Goal: Contribute content: Contribute content

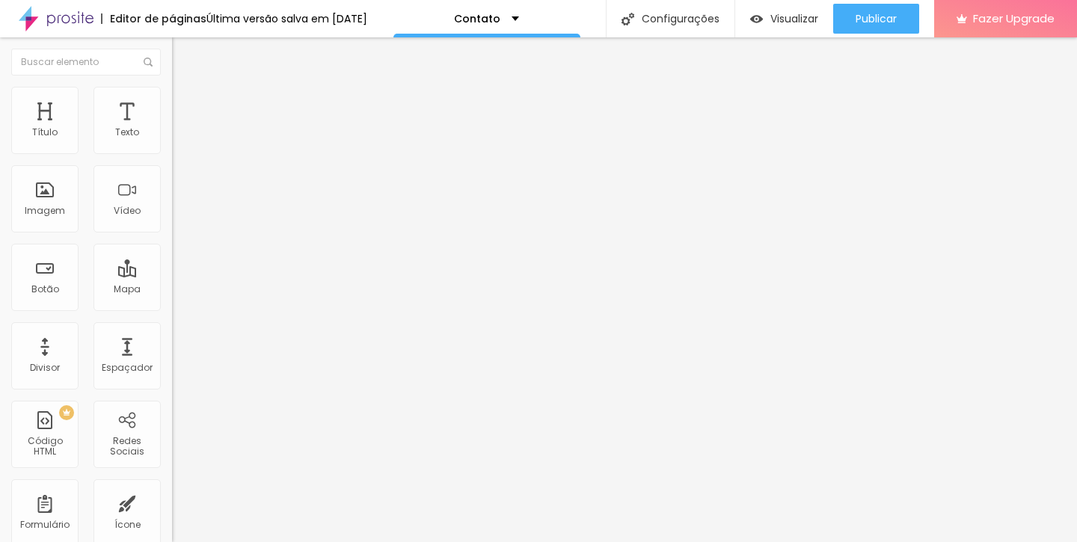
click at [79, 295] on div "Título Texto Imagem Vídeo Botão Mapa Divisor Espaçador PREMIUM Código HTML Rede…" at bounding box center [86, 440] width 172 height 707
click at [172, 141] on input "Click me" at bounding box center [261, 133] width 179 height 15
paste input "Acesse meu histórico e experiência"
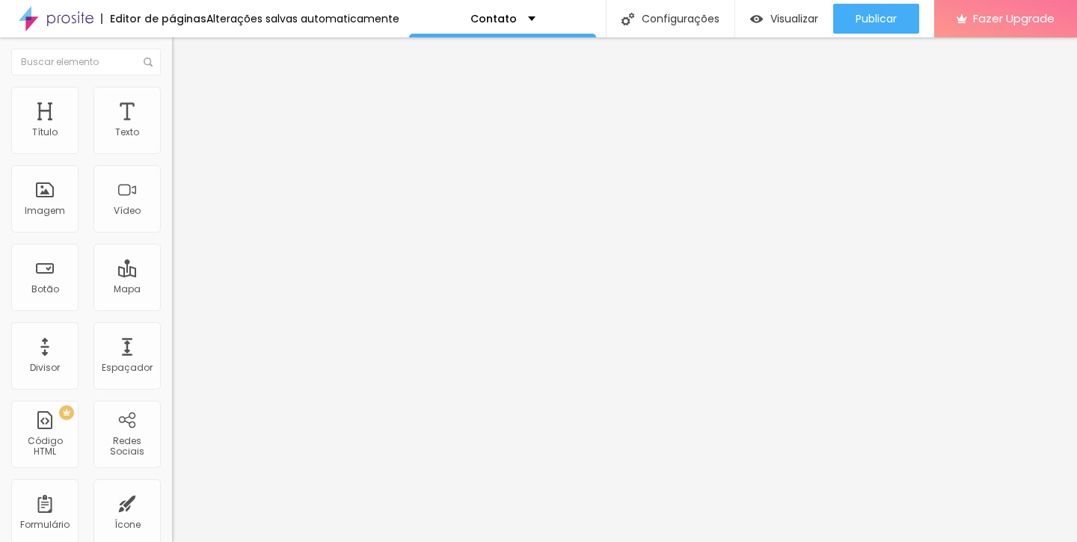
type input "Acesse meu histórico e experiência"
click at [185, 103] on span "Estilo" at bounding box center [196, 96] width 23 height 13
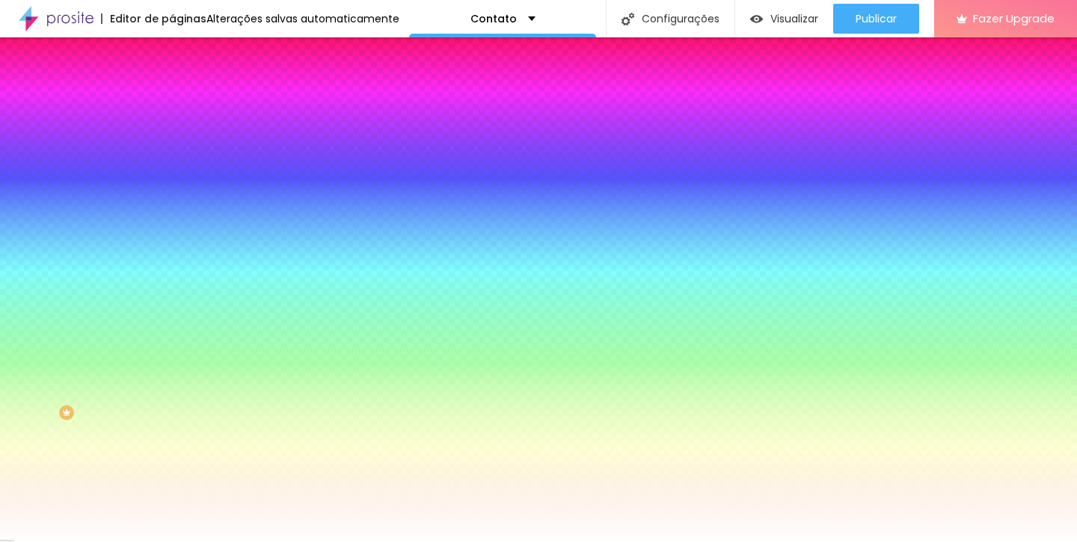
click at [185, 105] on span "Avançado" at bounding box center [209, 111] width 49 height 13
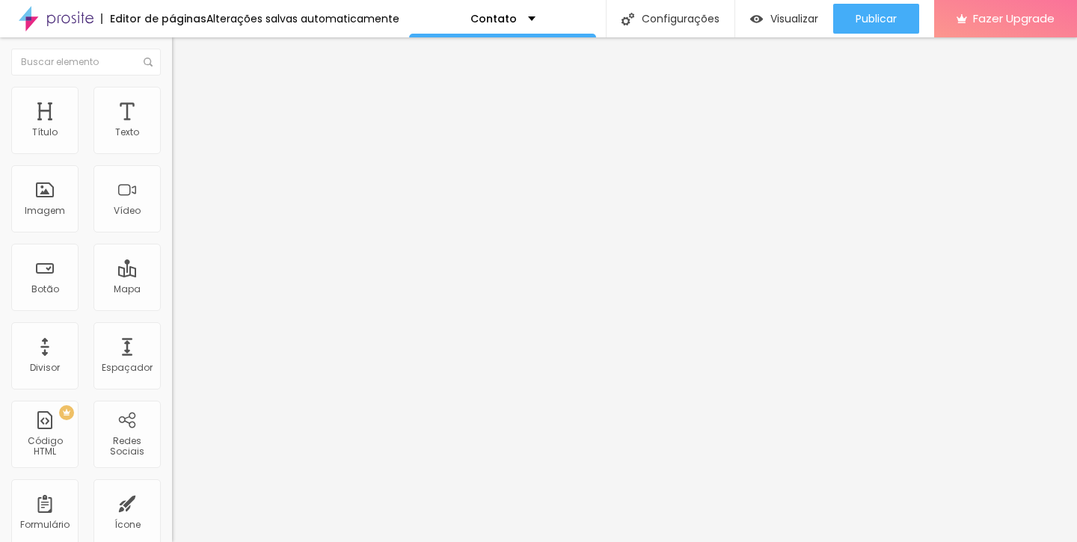
click at [172, 87] on li "Conteúdo" at bounding box center [258, 79] width 172 height 15
click at [185, 105] on span "Avançado" at bounding box center [209, 111] width 49 height 13
click at [185, 100] on span "Estilo" at bounding box center [196, 96] width 23 height 13
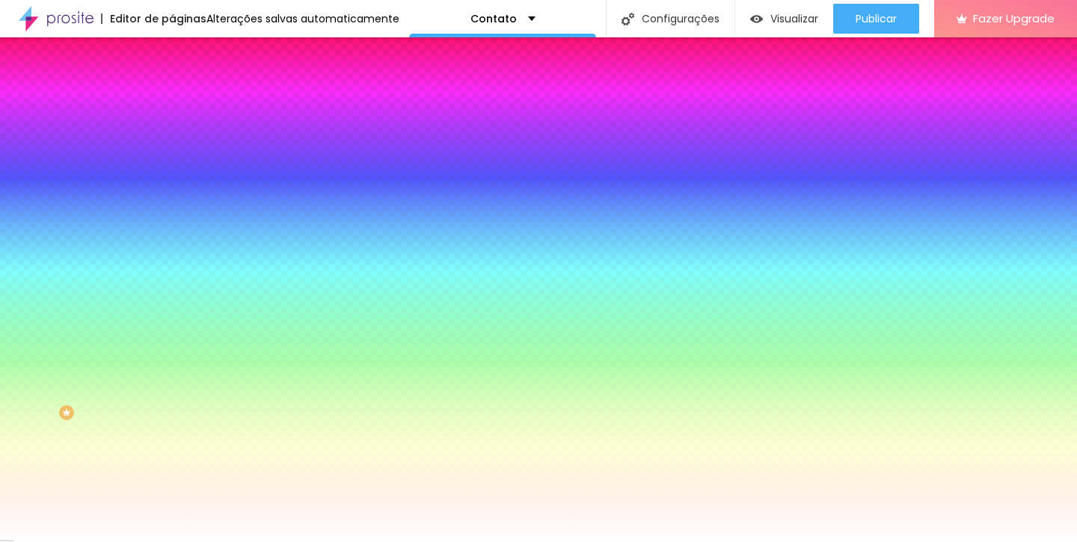
click at [172, 85] on img at bounding box center [178, 78] width 13 height 13
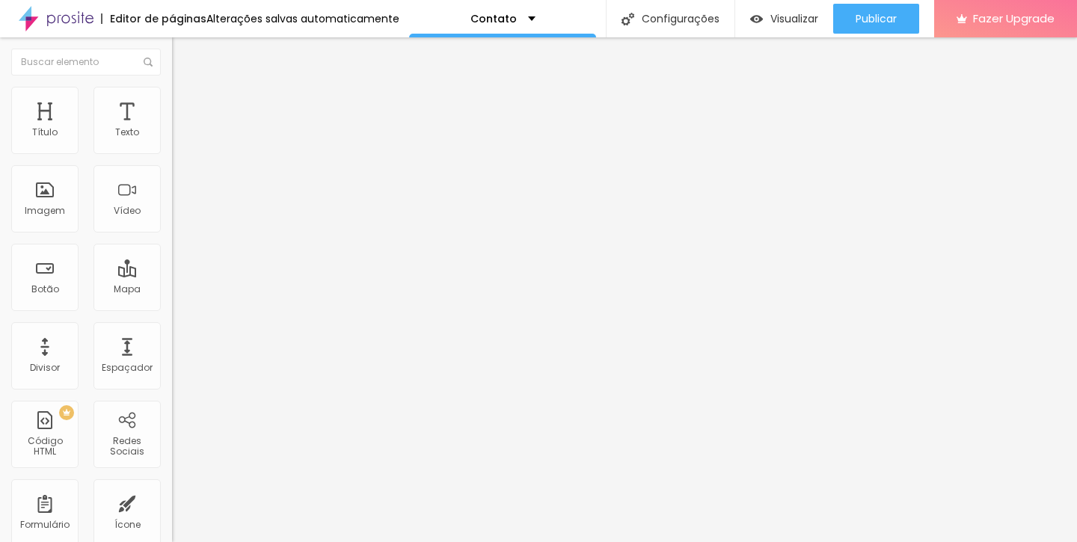
click at [172, 236] on span "Normal" at bounding box center [189, 229] width 34 height 13
click at [172, 244] on span "Pequeno" at bounding box center [192, 238] width 40 height 13
click at [172, 257] on div "Normal" at bounding box center [258, 252] width 172 height 9
click at [172, 271] on div "Link" at bounding box center [258, 275] width 172 height 18
click at [172, 268] on div "Link" at bounding box center [258, 275] width 172 height 18
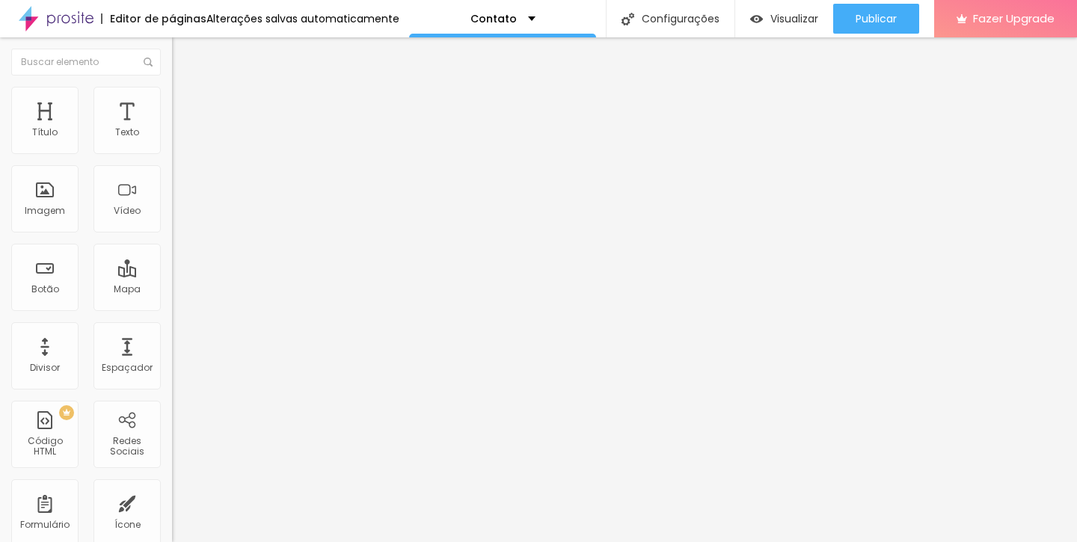
click at [172, 234] on span "Normal" at bounding box center [189, 229] width 34 height 13
click at [172, 268] on span "Grande" at bounding box center [189, 261] width 35 height 13
click at [172, 253] on span "Normal" at bounding box center [189, 247] width 34 height 13
click at [172, 268] on span "Grande" at bounding box center [189, 261] width 35 height 13
click at [172, 233] on span "Grande" at bounding box center [189, 229] width 35 height 13
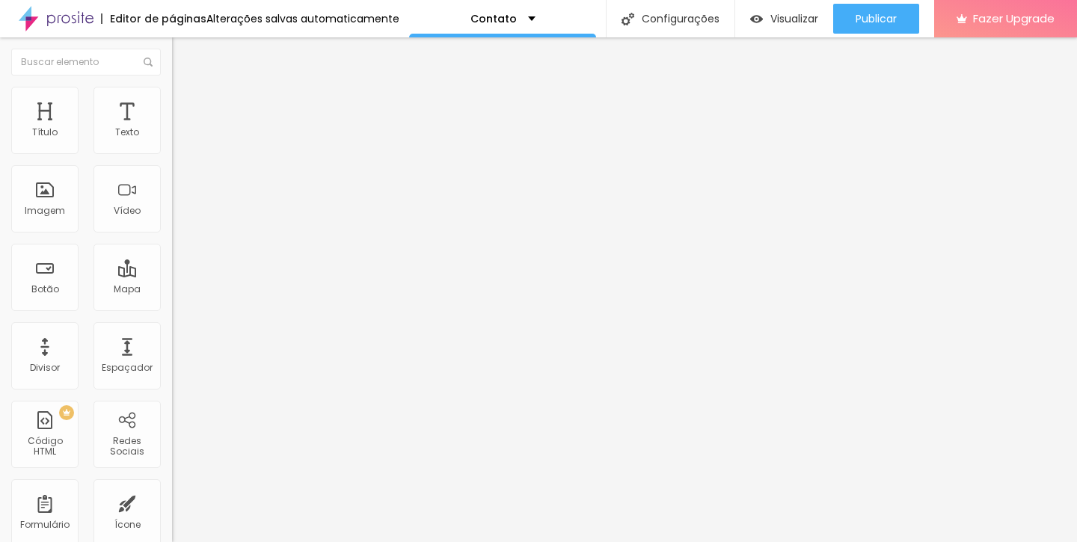
click at [172, 141] on input "Acesse meu histórico e experiência" at bounding box center [261, 133] width 179 height 15
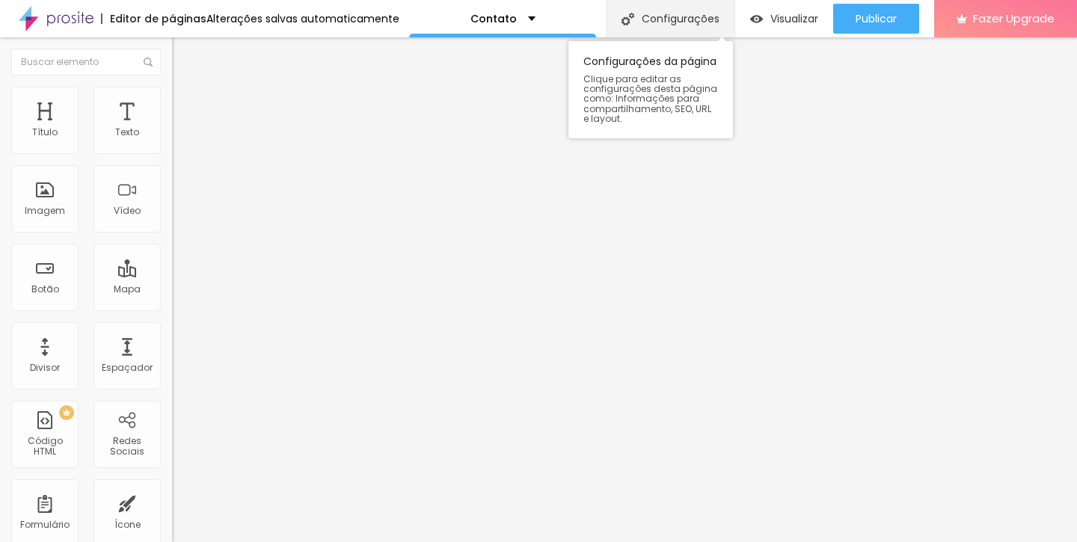
paste input "📄"
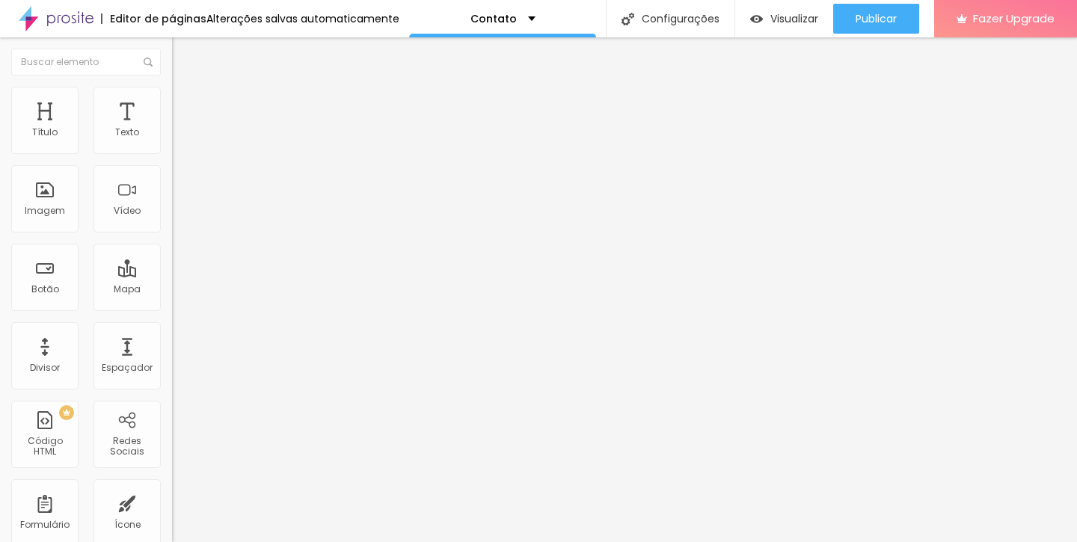
type input "Acesse meu histórico e experiência 📄"
click at [172, 308] on input "https://" at bounding box center [261, 300] width 179 height 15
paste input "[URL][DOMAIN_NAME]"
click at [798, 10] on div "Visualizar" at bounding box center [784, 19] width 68 height 30
click at [172, 308] on input "https://[URL][DOMAIN_NAME]" at bounding box center [261, 300] width 179 height 15
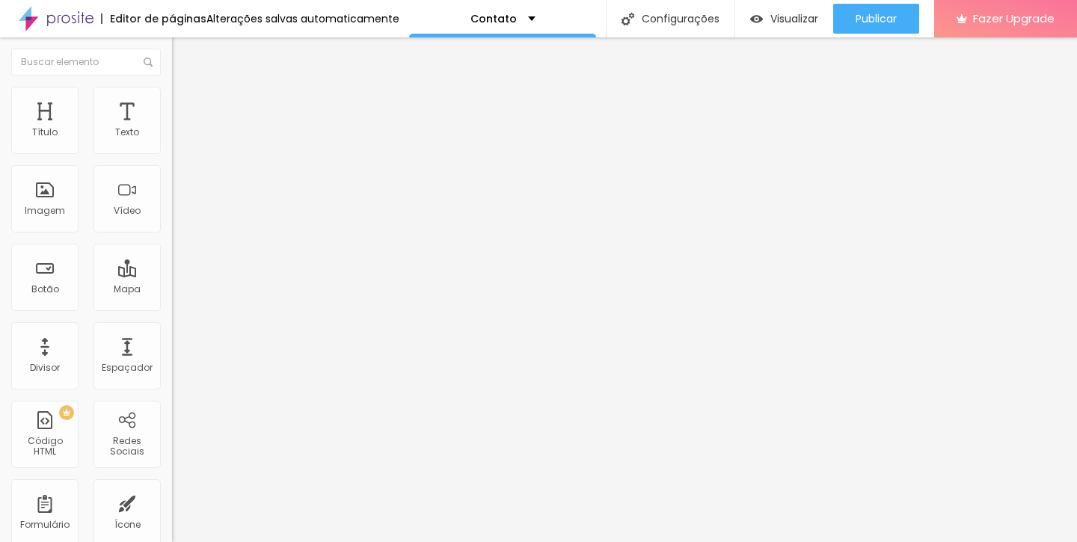
click at [172, 308] on input "https://[URL][DOMAIN_NAME]" at bounding box center [261, 300] width 179 height 15
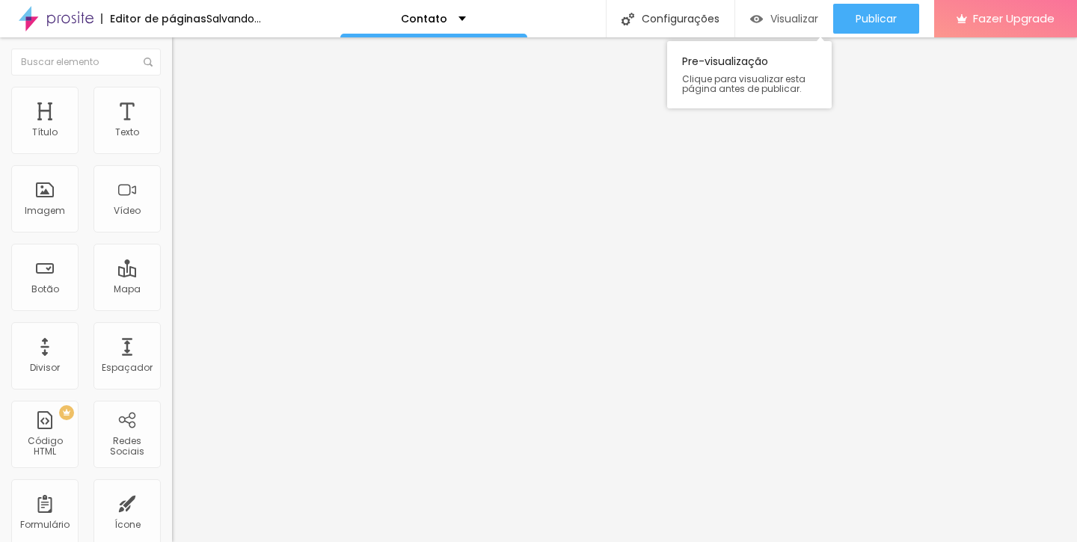
type input "[URL][DOMAIN_NAME]"
click at [760, 13] on div "Visualizar" at bounding box center [784, 19] width 68 height 13
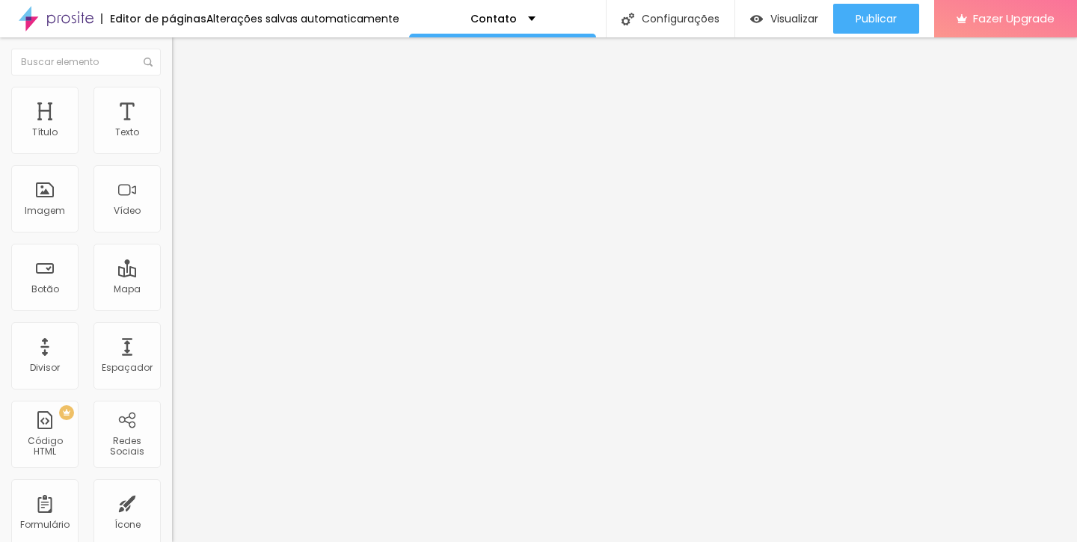
click at [172, 141] on input "Orçamento para fotos de [DATE] 🌲" at bounding box center [261, 133] width 179 height 15
drag, startPoint x: 123, startPoint y: 170, endPoint x: 134, endPoint y: 171, distance: 11.3
click at [172, 141] on input "Orçamento para fotos de [DATE] 🌲" at bounding box center [261, 133] width 179 height 15
click at [172, 141] on input "Orçamento para fotos [DATE] 🌲" at bounding box center [261, 133] width 179 height 15
type input "Orçamento para fotos Natalinas 2025 🌲"
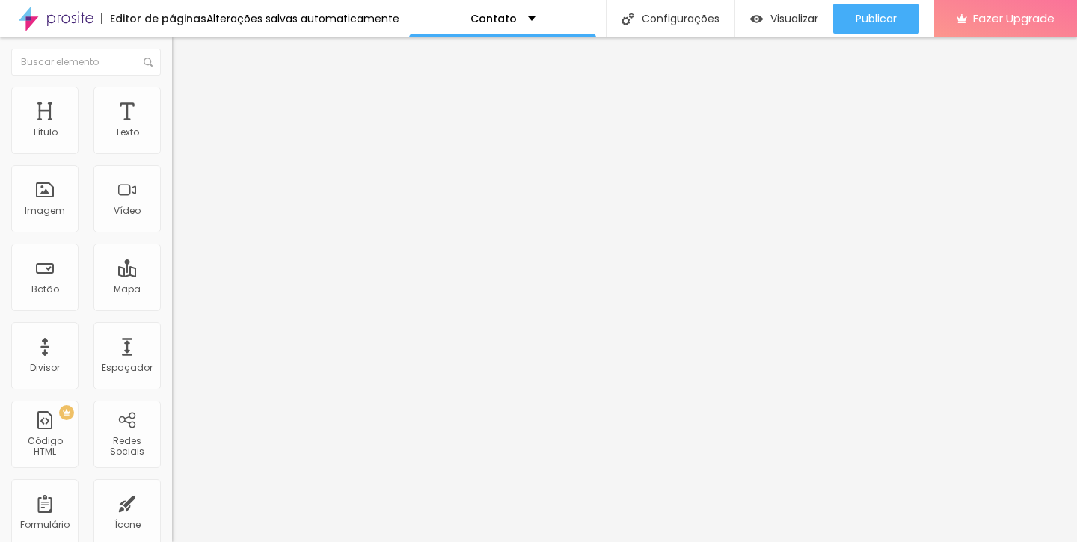
click at [172, 141] on input "Acesse meu histórico e experiência 📄" at bounding box center [261, 133] width 179 height 15
type input "Acessar meu histórico e experiência 📄"
drag, startPoint x: 94, startPoint y: 170, endPoint x: 0, endPoint y: 171, distance: 94.2
click at [172, 171] on div "Texto Instagram para acompanhar as novidades📱 Alinhamento [GEOGRAPHIC_DATA] Lin…" at bounding box center [258, 230] width 172 height 227
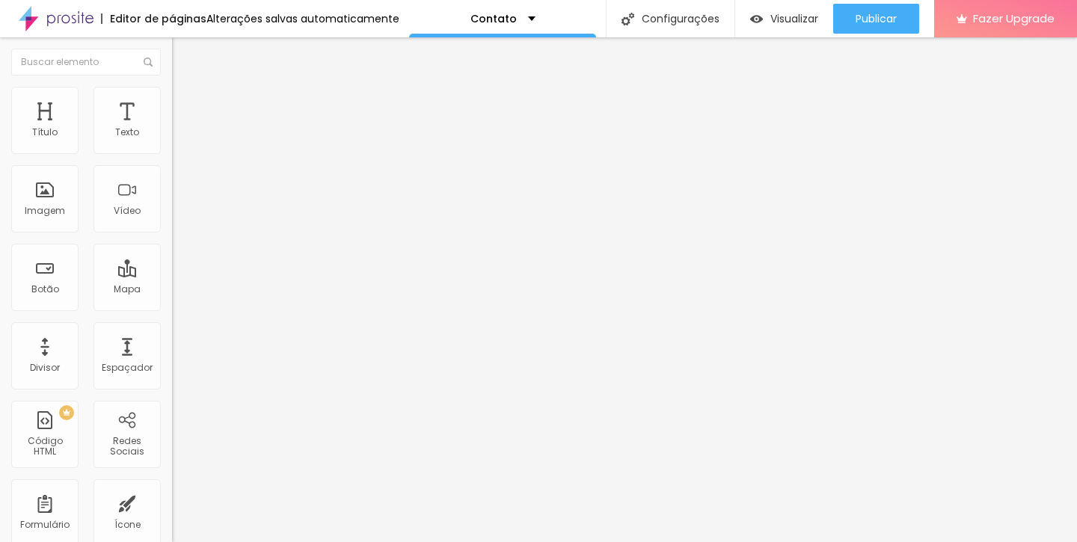
click at [172, 141] on input "Acompanhar as novidades📱" at bounding box center [261, 133] width 179 height 15
type input "Acompanhar as novidades no Instagram📱"
click at [172, 141] on input "Orçamento para fotos Natalinas 2025 🌲" at bounding box center [261, 133] width 179 height 15
type input "Orçamento de fotos Natalinas 2025 🌲"
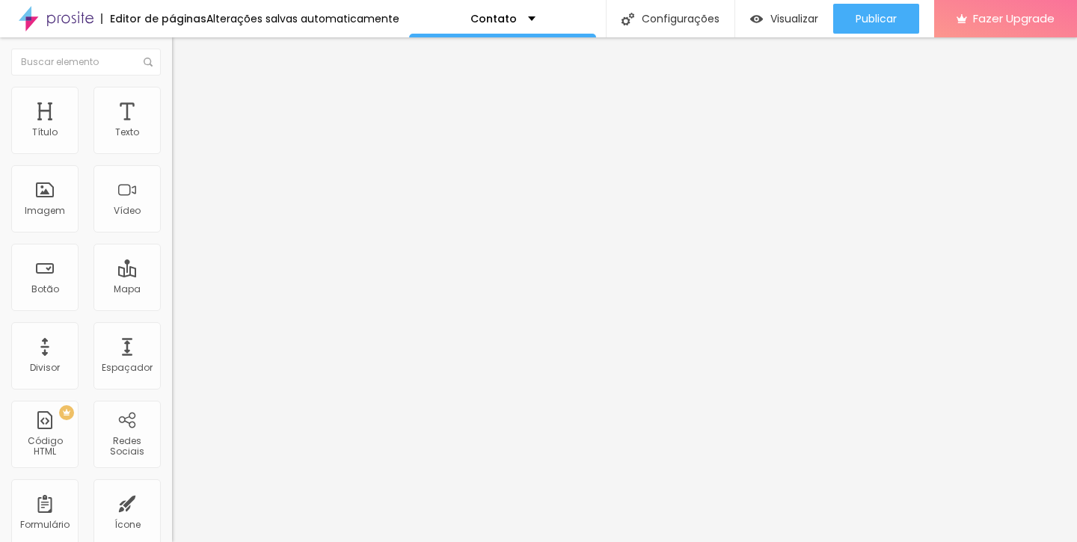
click at [172, 141] on input "Orçamento para fotos de alimentos 📸" at bounding box center [261, 133] width 179 height 15
type input "Orçamento de fotos de alimentos 📸"
click at [172, 141] on input "Orçamento de fotos de alimentos 📸" at bounding box center [261, 133] width 179 height 15
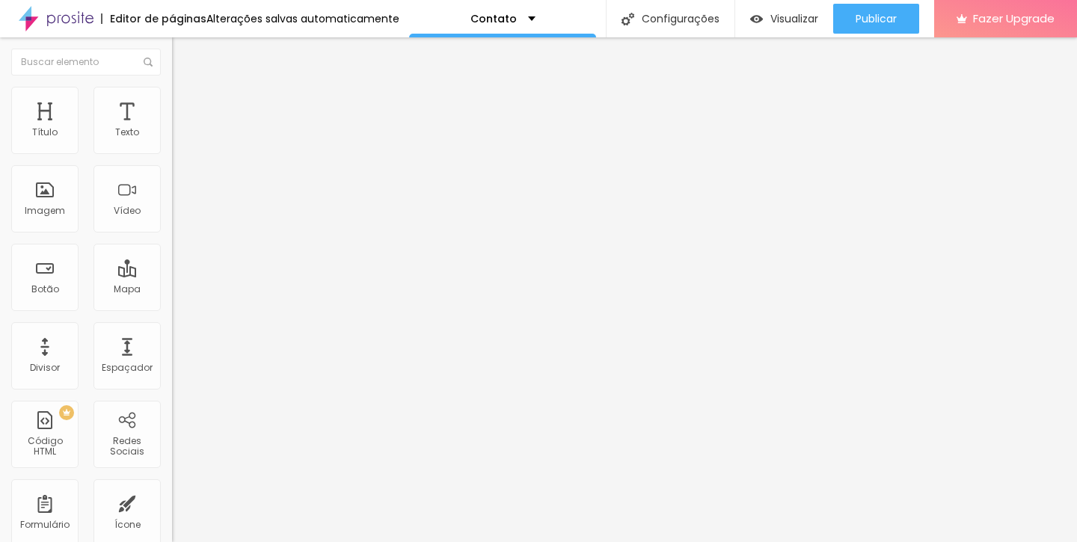
click at [172, 141] on input "Orçamento para fotos de produtos 📸" at bounding box center [261, 133] width 179 height 15
type input "Orçamento de fotos de produtos 📸"
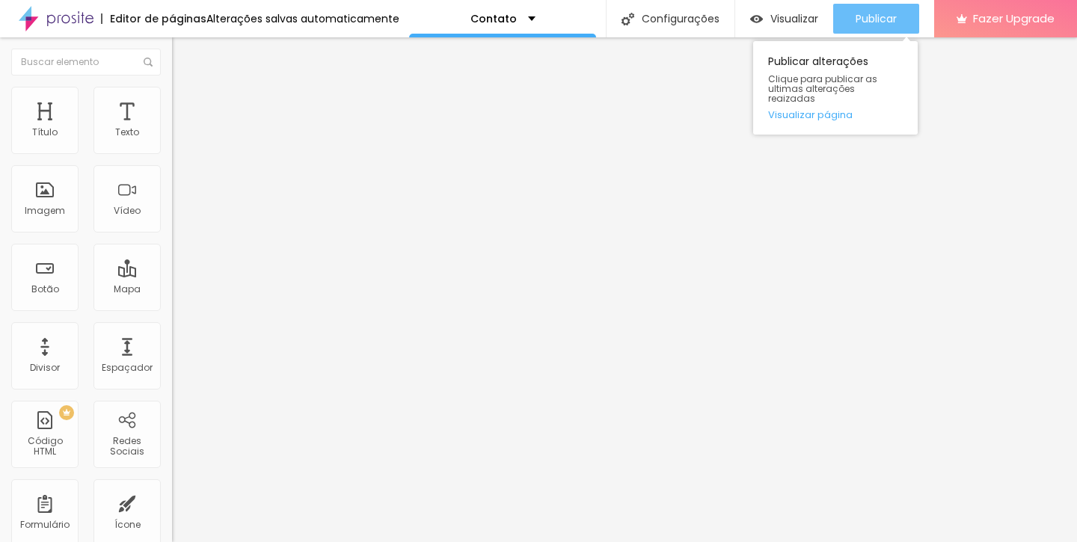
click at [875, 20] on span "Publicar" at bounding box center [875, 19] width 41 height 12
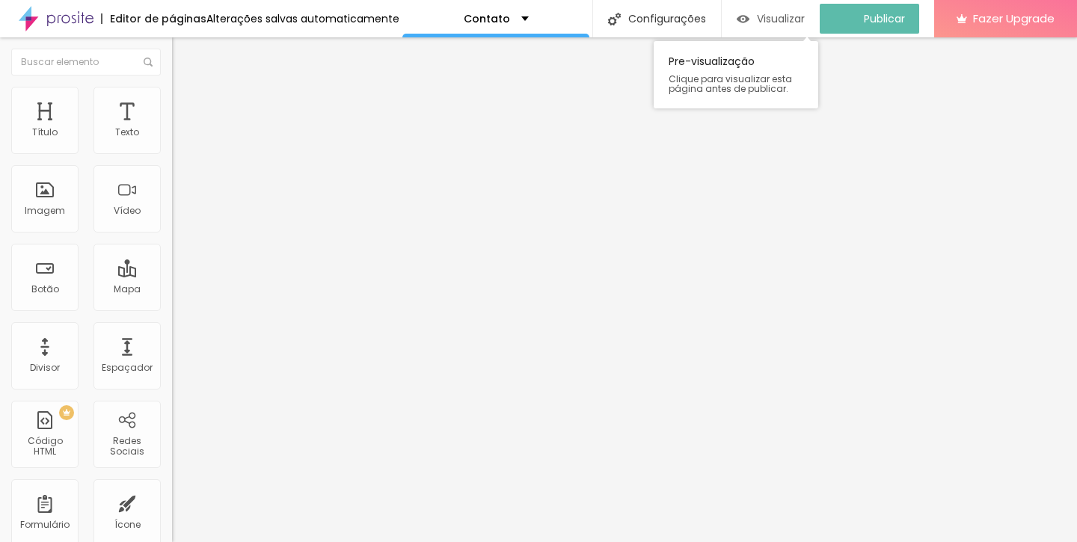
click at [792, 18] on span "Visualizar" at bounding box center [781, 19] width 48 height 12
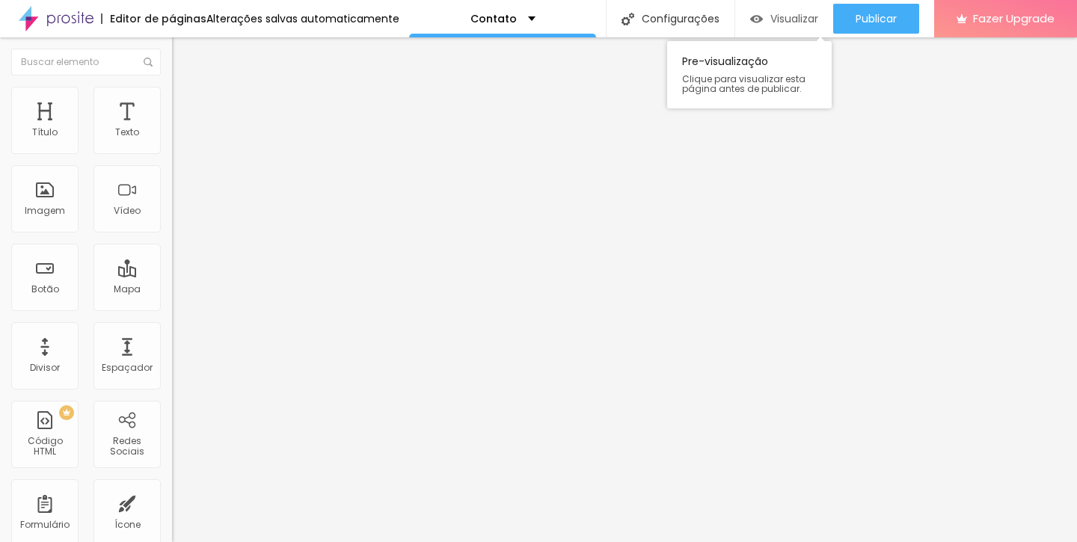
click at [796, 22] on span "Visualizar" at bounding box center [794, 19] width 48 height 12
